Goal: Check status

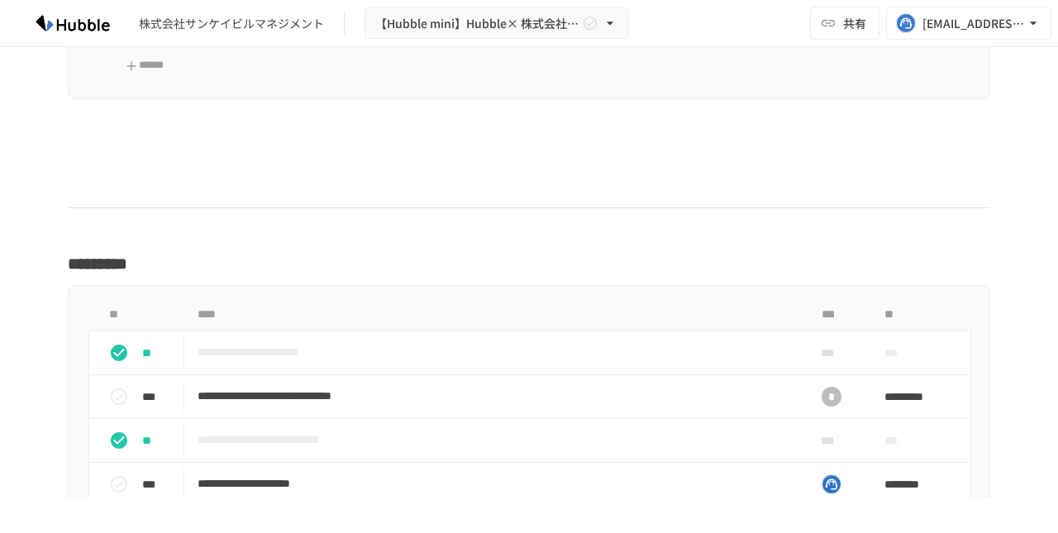
scroll to position [3086, 0]
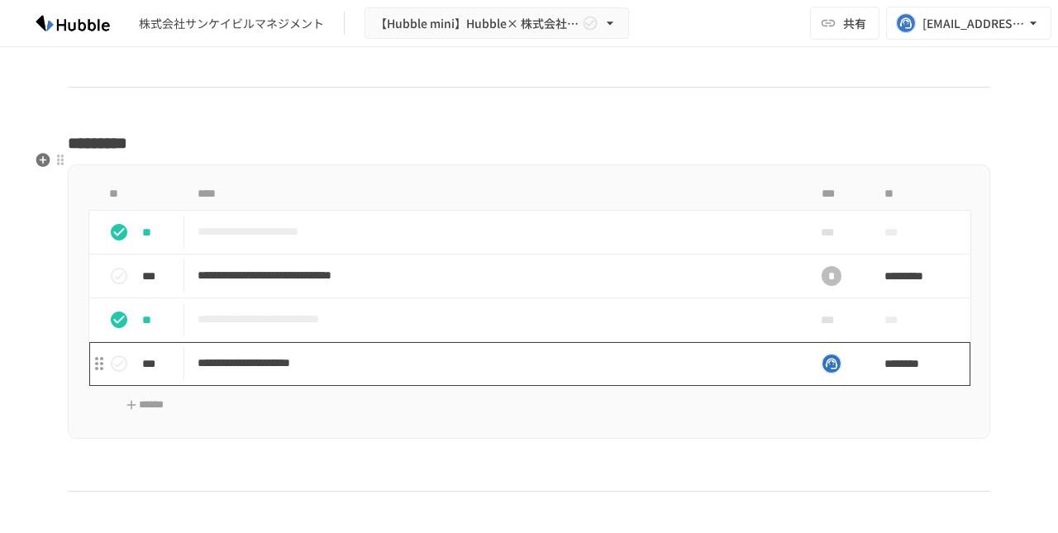
click at [357, 353] on p "**********" at bounding box center [495, 363] width 594 height 21
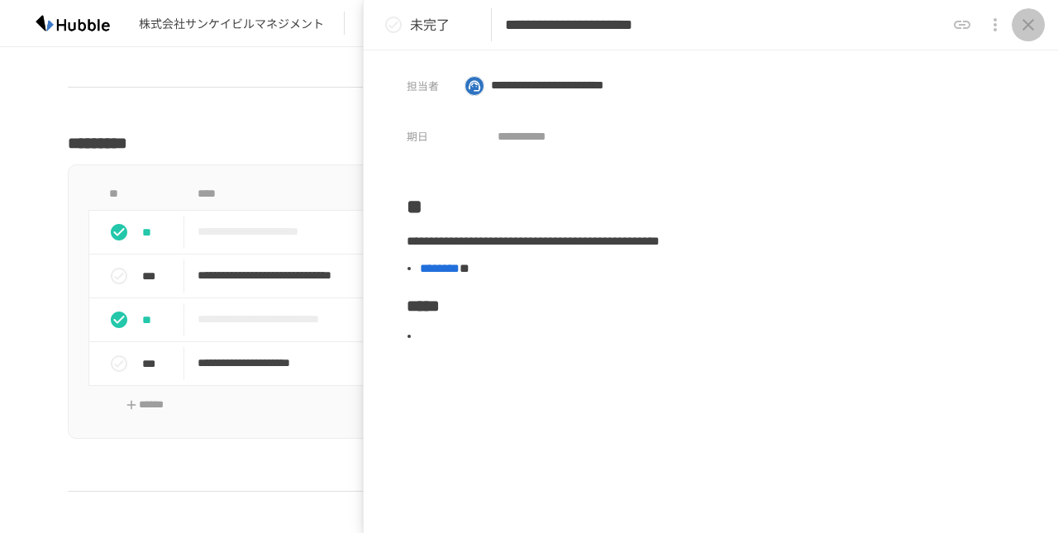
click at [1034, 27] on icon "close drawer" at bounding box center [1028, 25] width 20 height 20
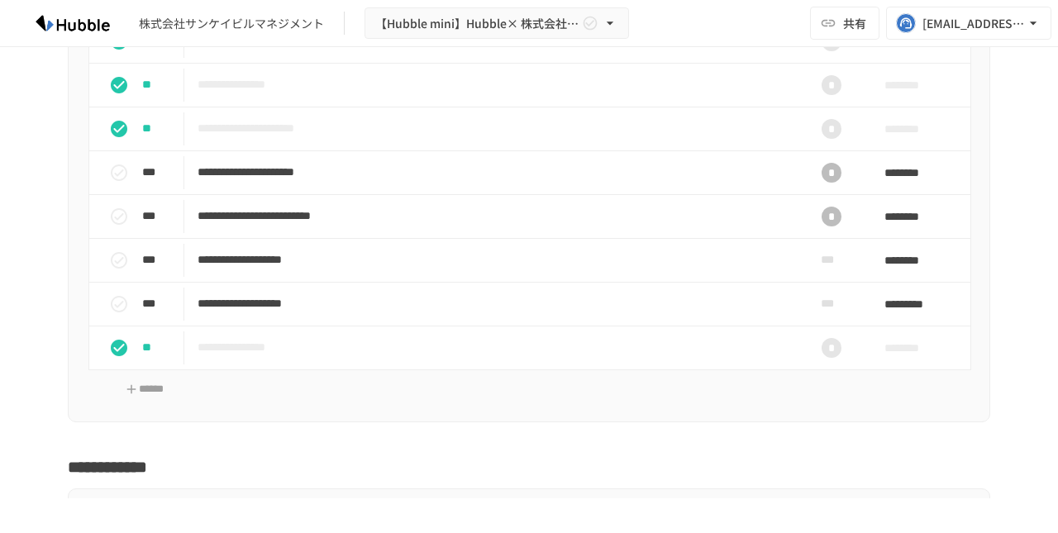
scroll to position [2311, 0]
